Goal: Information Seeking & Learning: Learn about a topic

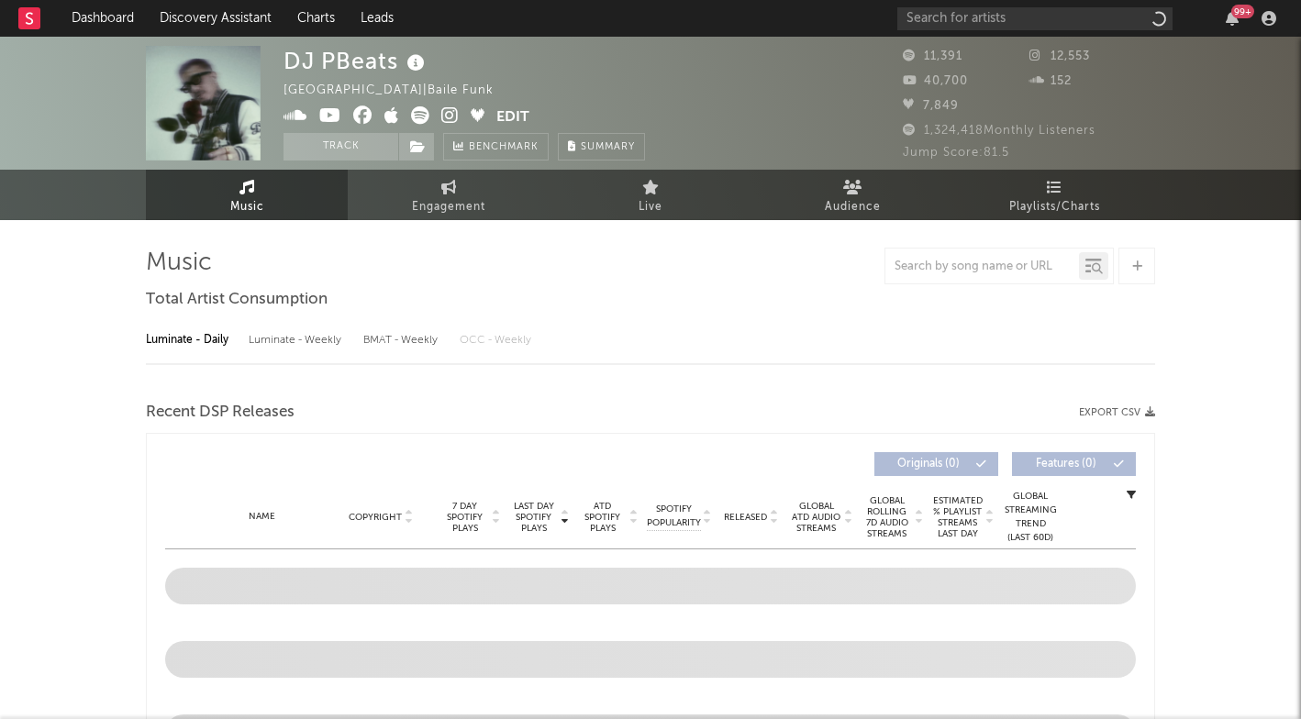
select select "6m"
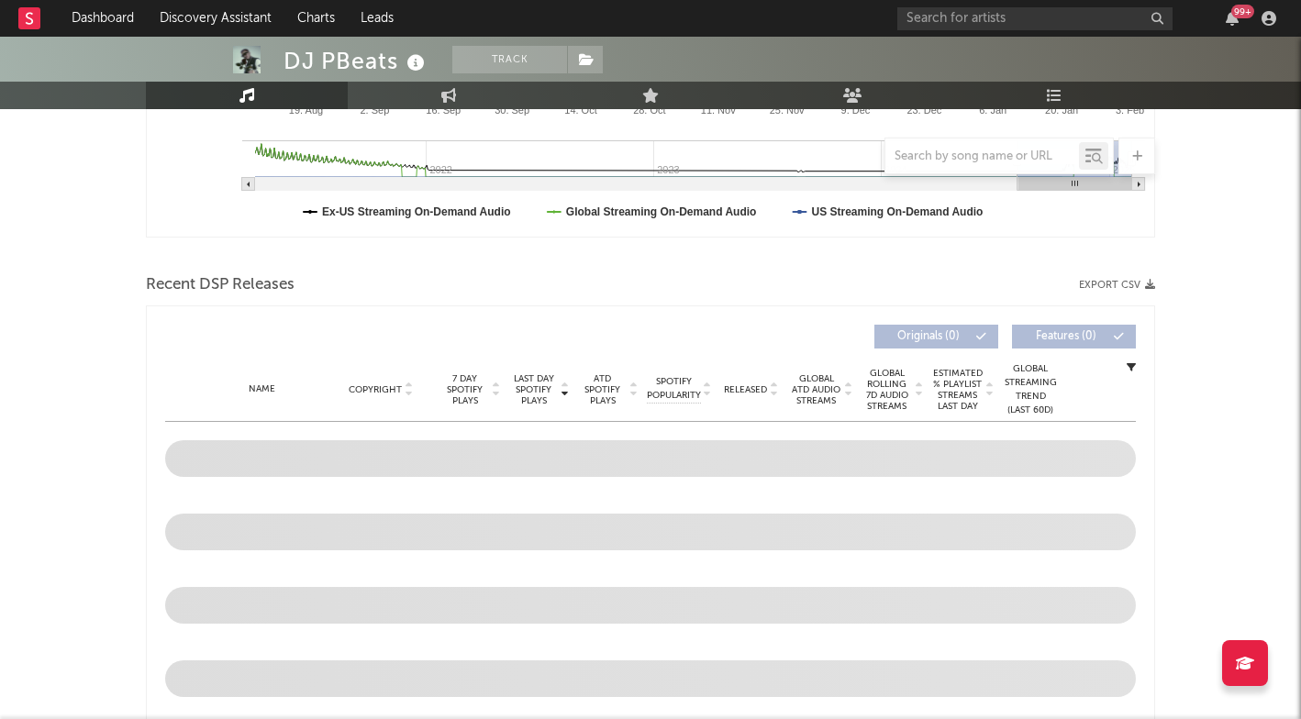
scroll to position [605, 0]
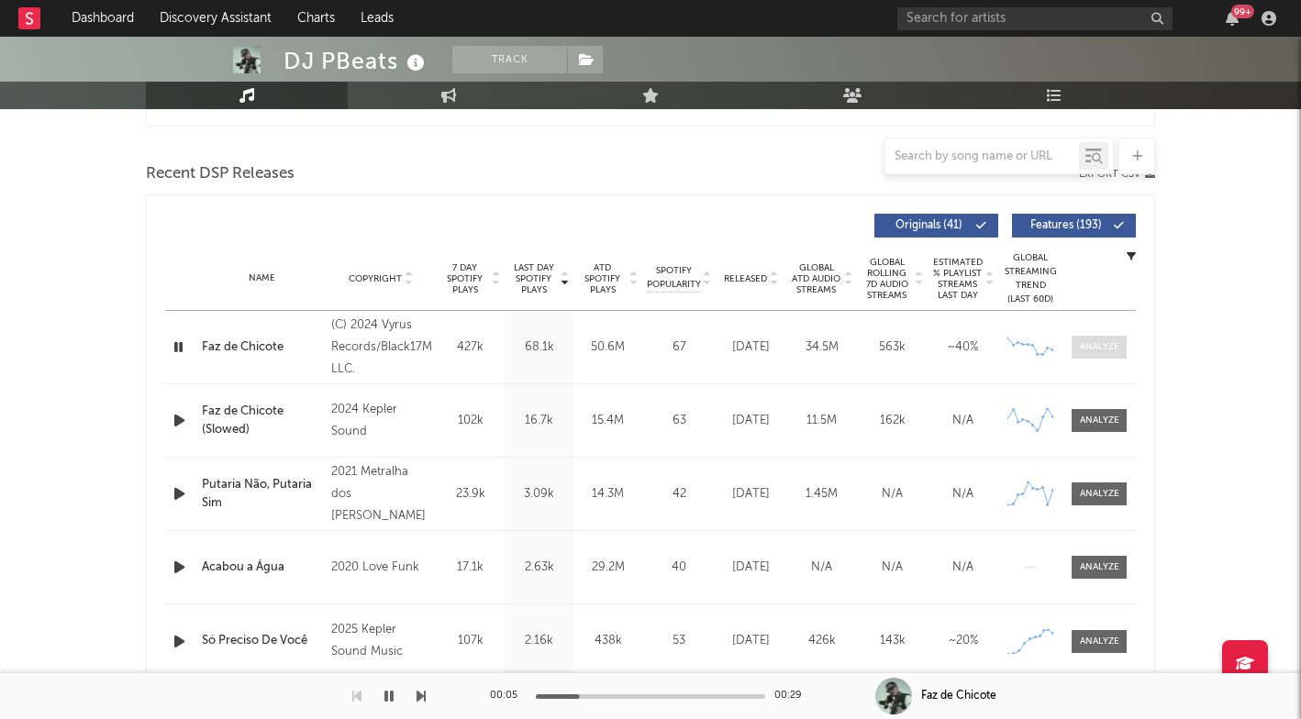
click at [1102, 342] on div at bounding box center [1098, 347] width 39 height 14
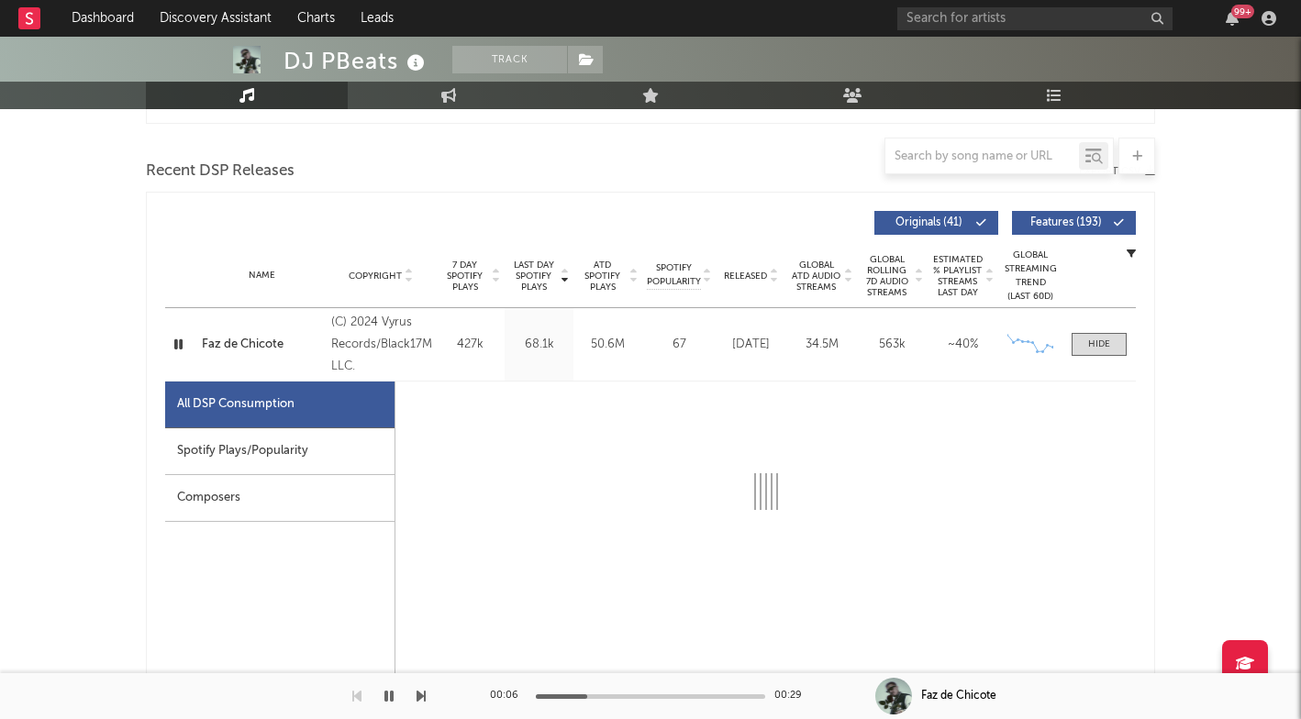
select select "6m"
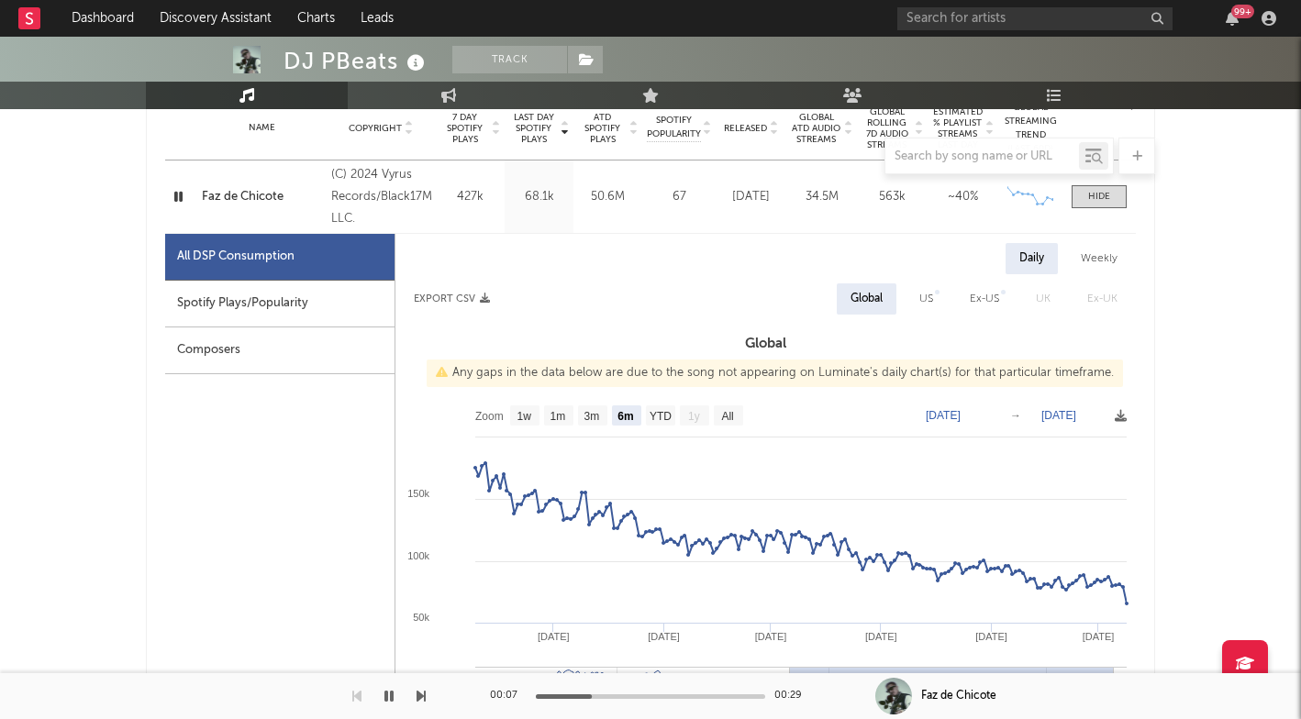
scroll to position [756, 0]
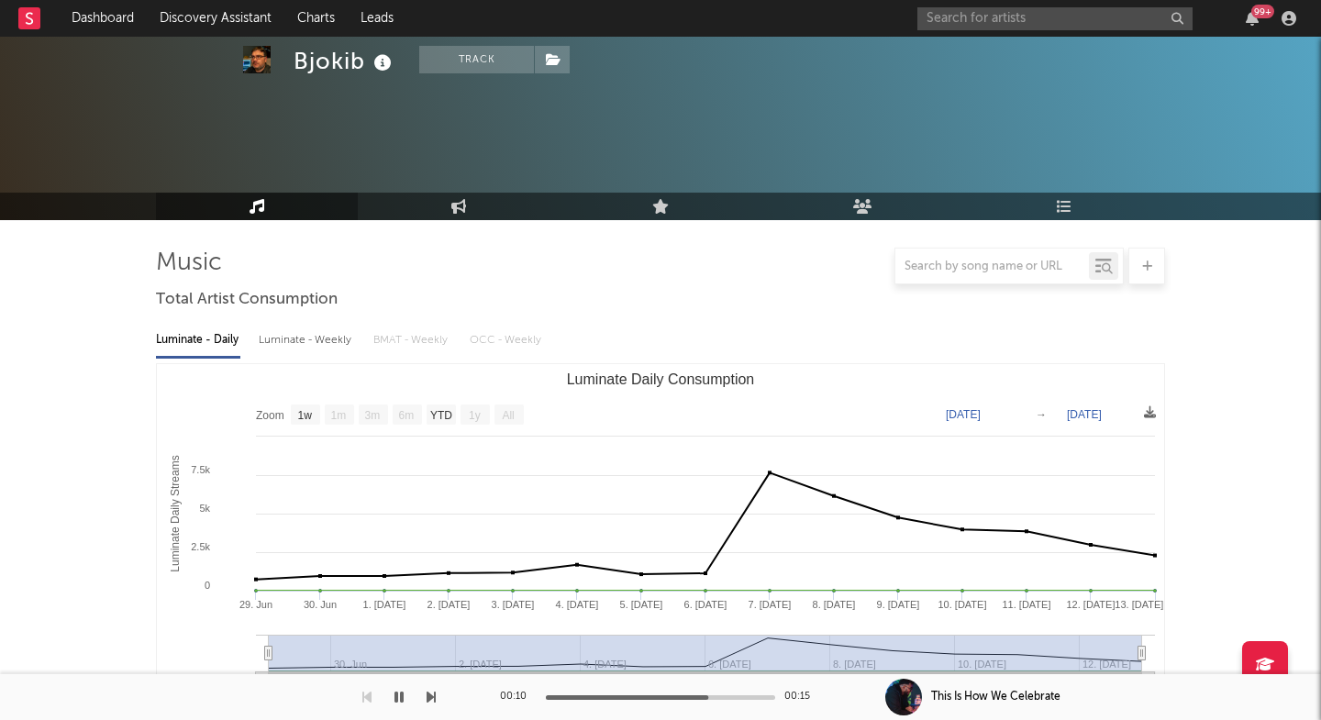
select select "1w"
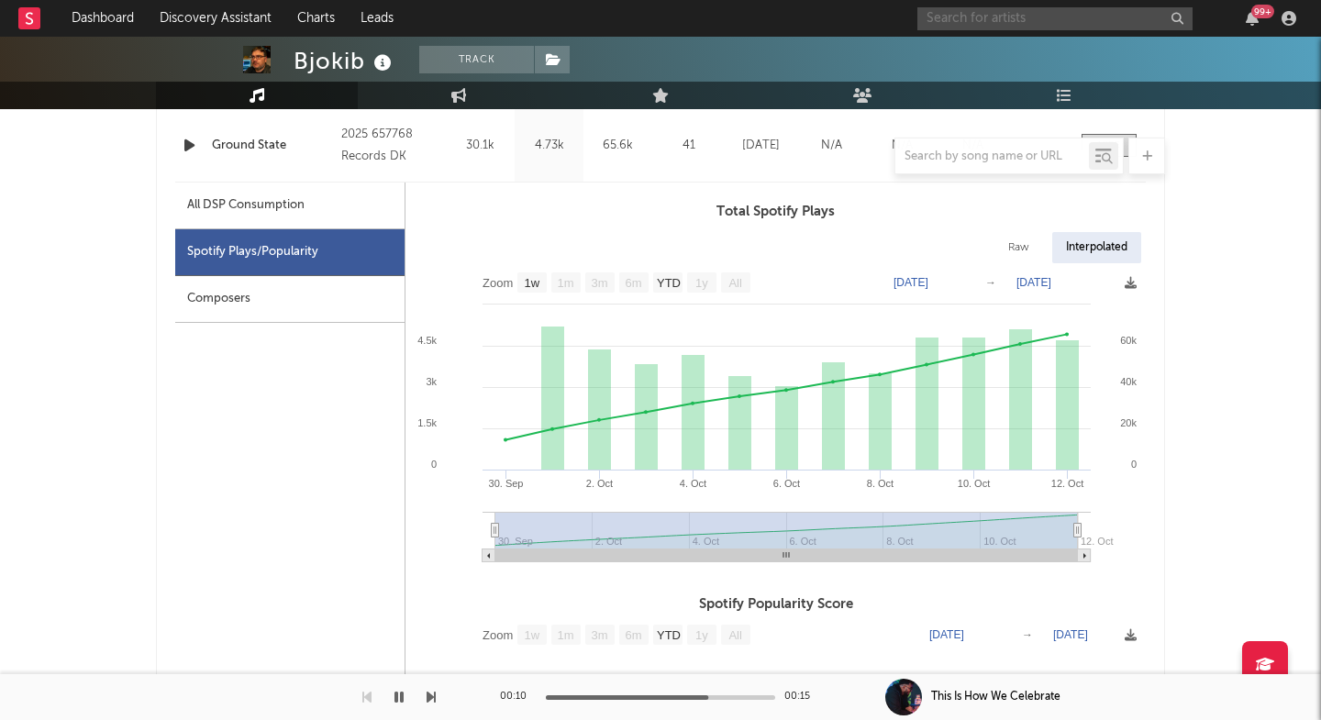
scroll to position [807, 0]
click at [950, 21] on input "text" at bounding box center [1054, 18] width 275 height 23
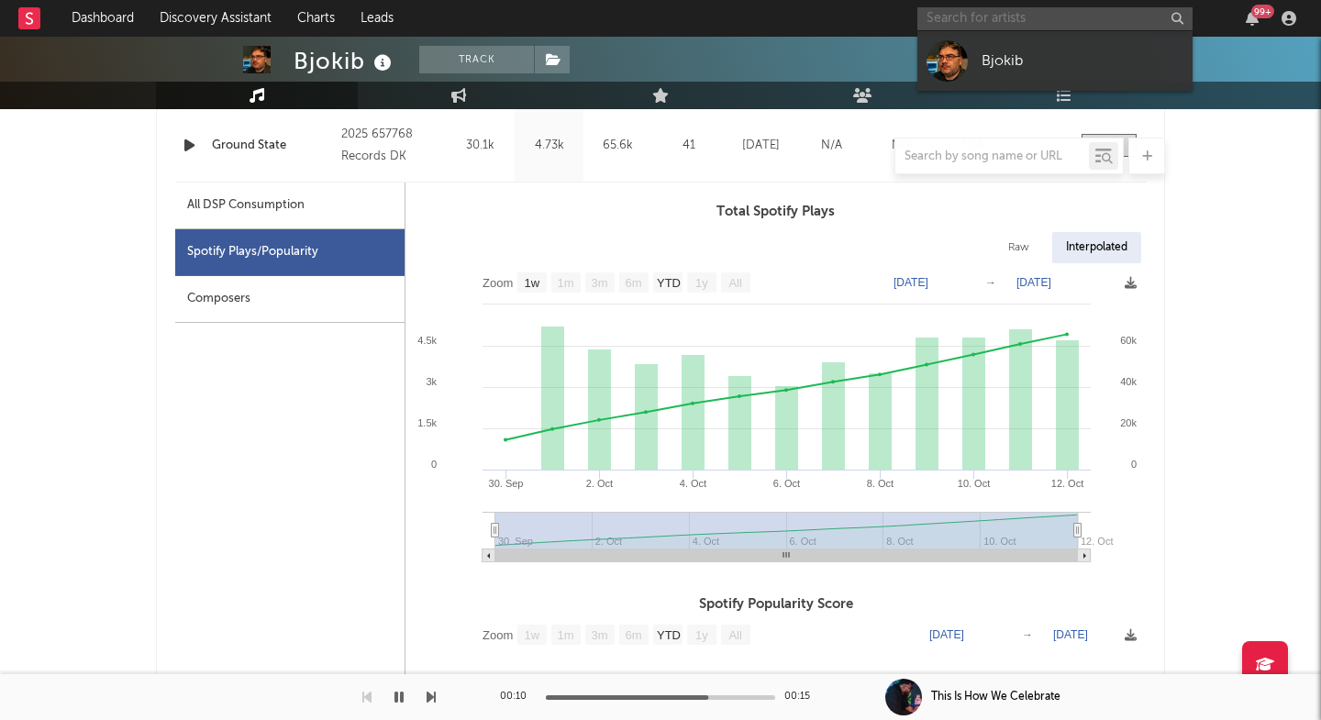
paste input "[URL][DOMAIN_NAME]"
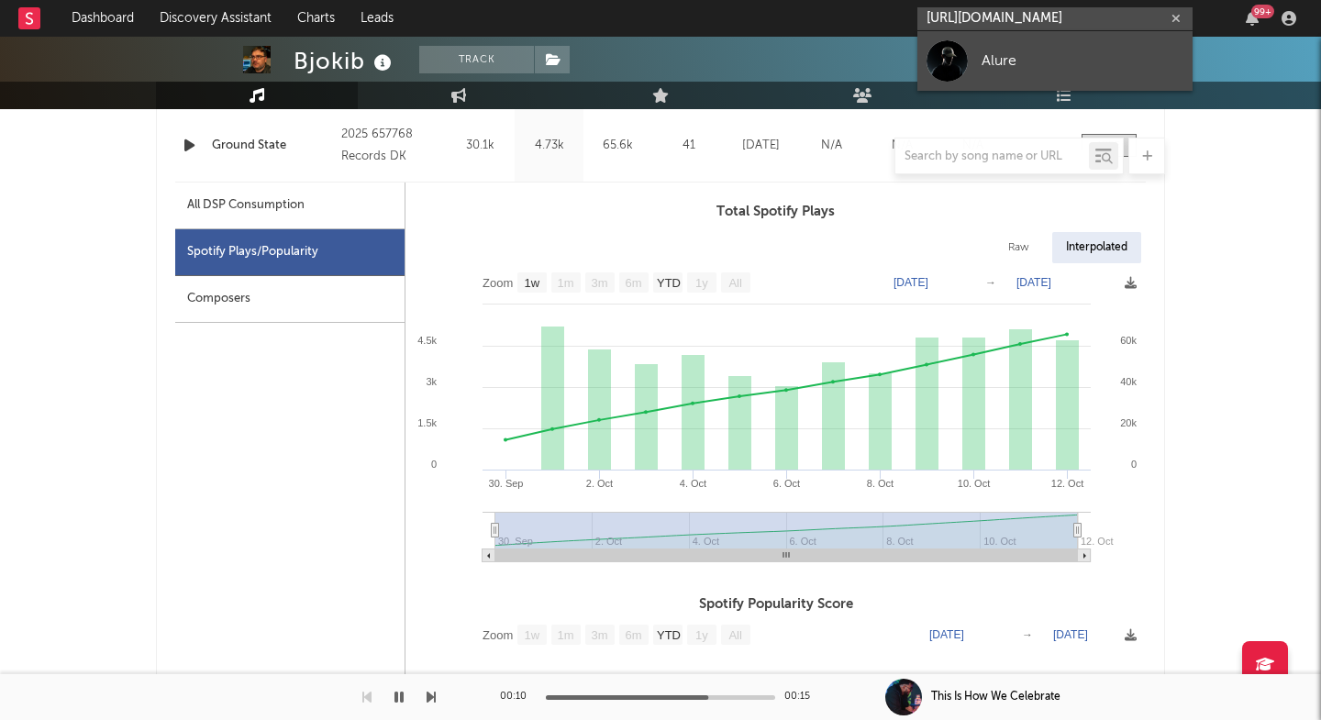
type input "[URL][DOMAIN_NAME]"
click at [970, 58] on link "Alure" at bounding box center [1054, 61] width 275 height 60
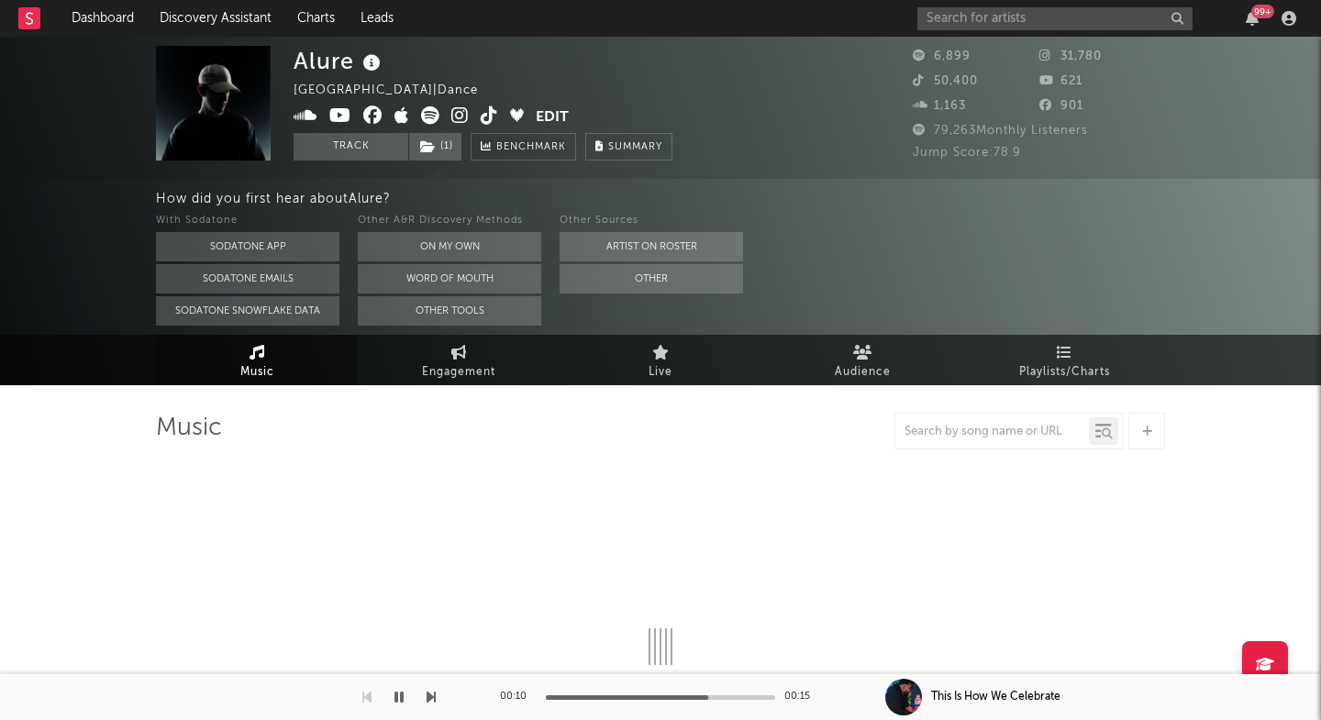
select select "6m"
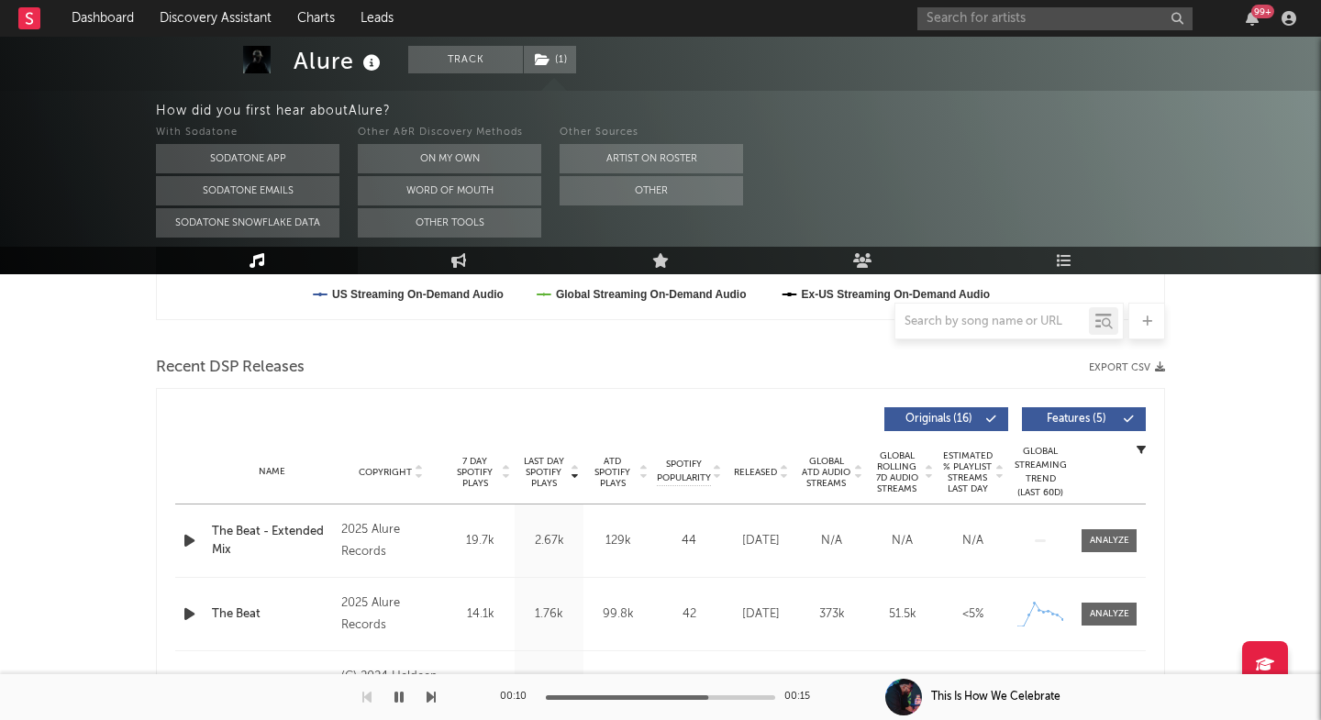
scroll to position [623, 0]
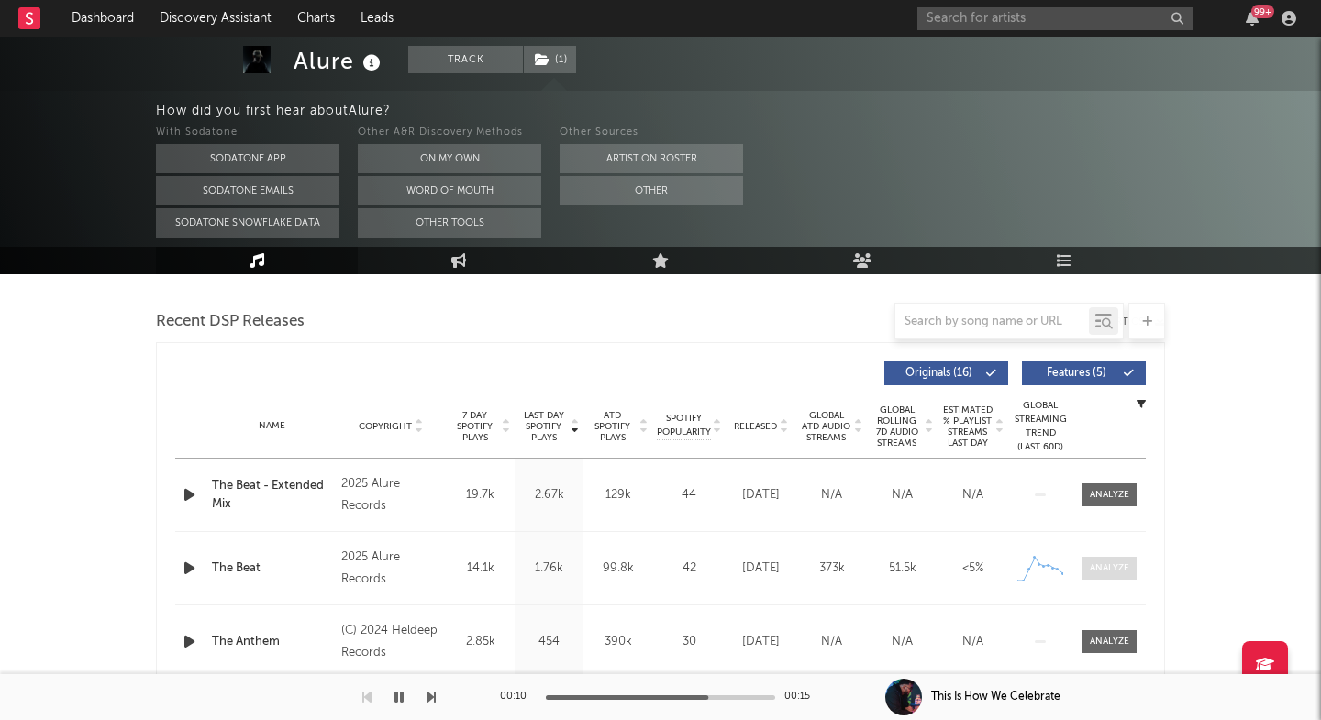
click at [1126, 572] on div at bounding box center [1109, 568] width 39 height 14
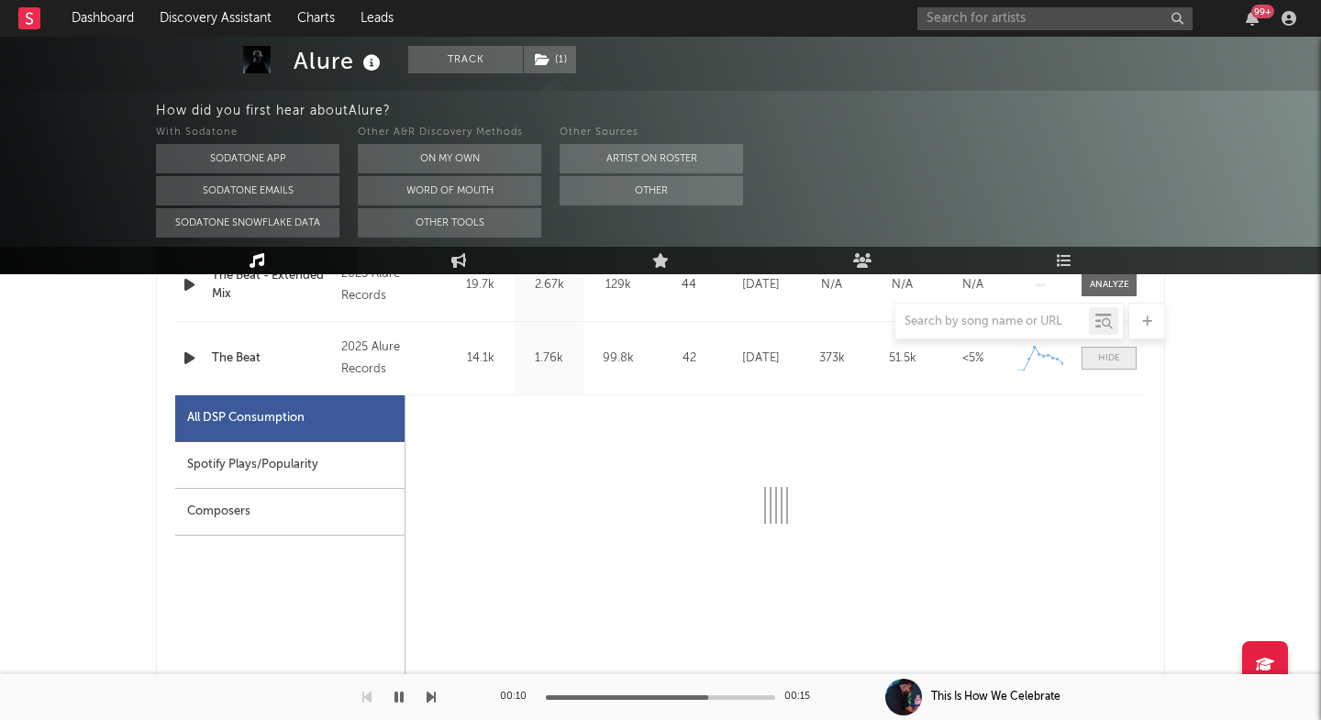
select select "1w"
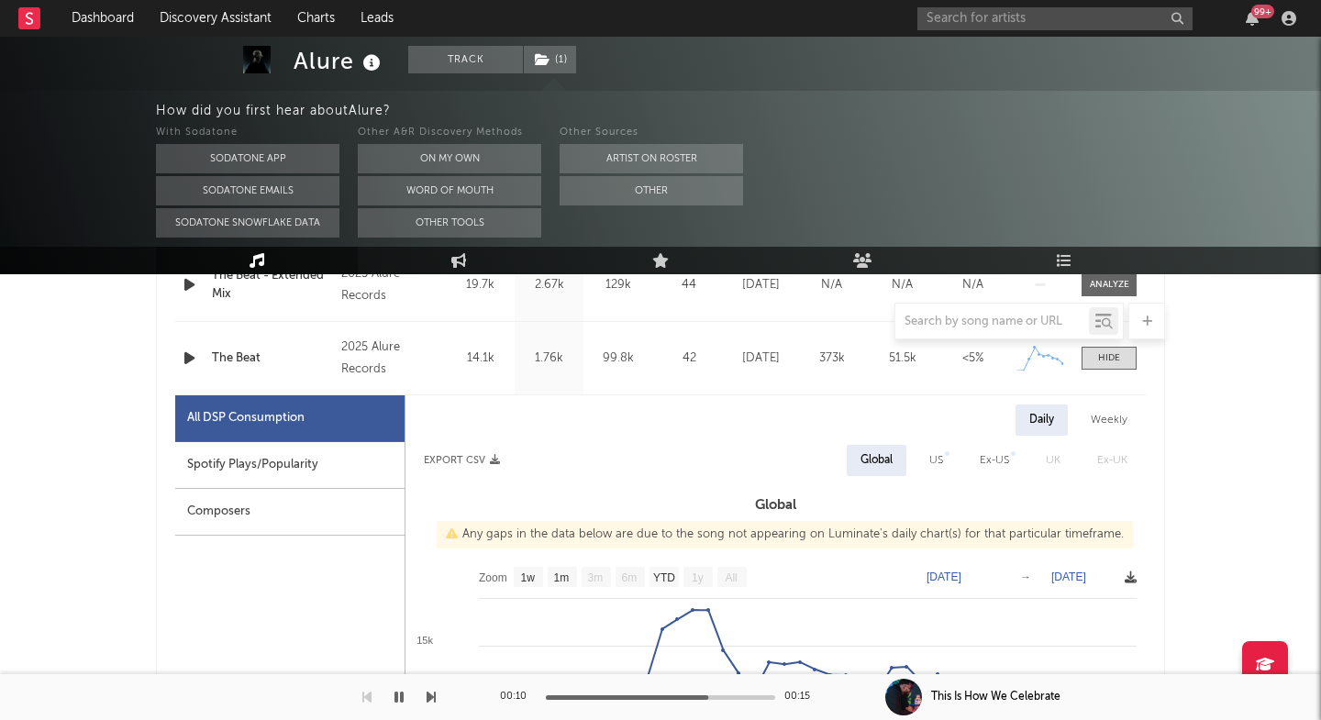
scroll to position [1246, 0]
